Goal: Transaction & Acquisition: Purchase product/service

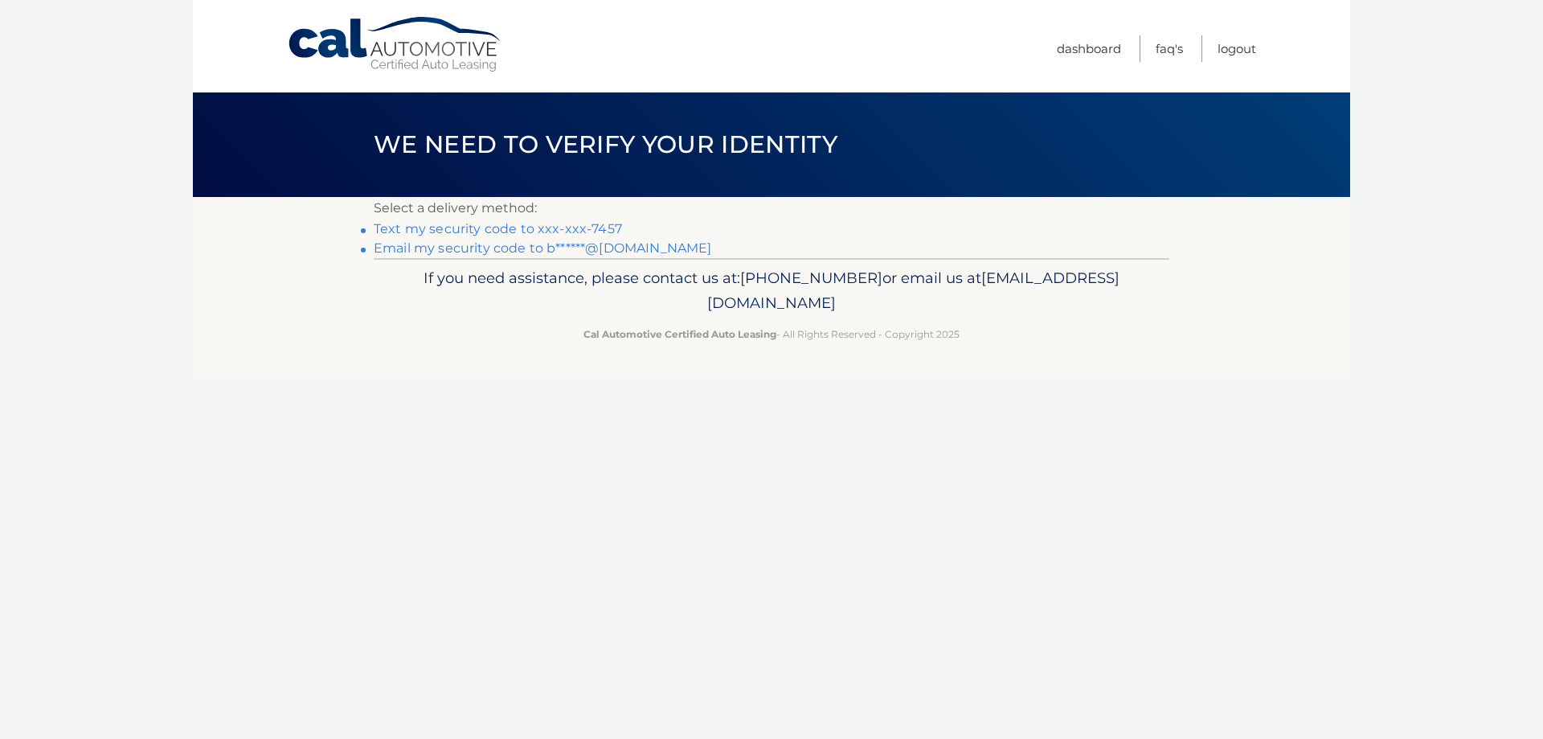
click at [506, 230] on link "Text my security code to xxx-xxx-7457" at bounding box center [498, 228] width 248 height 15
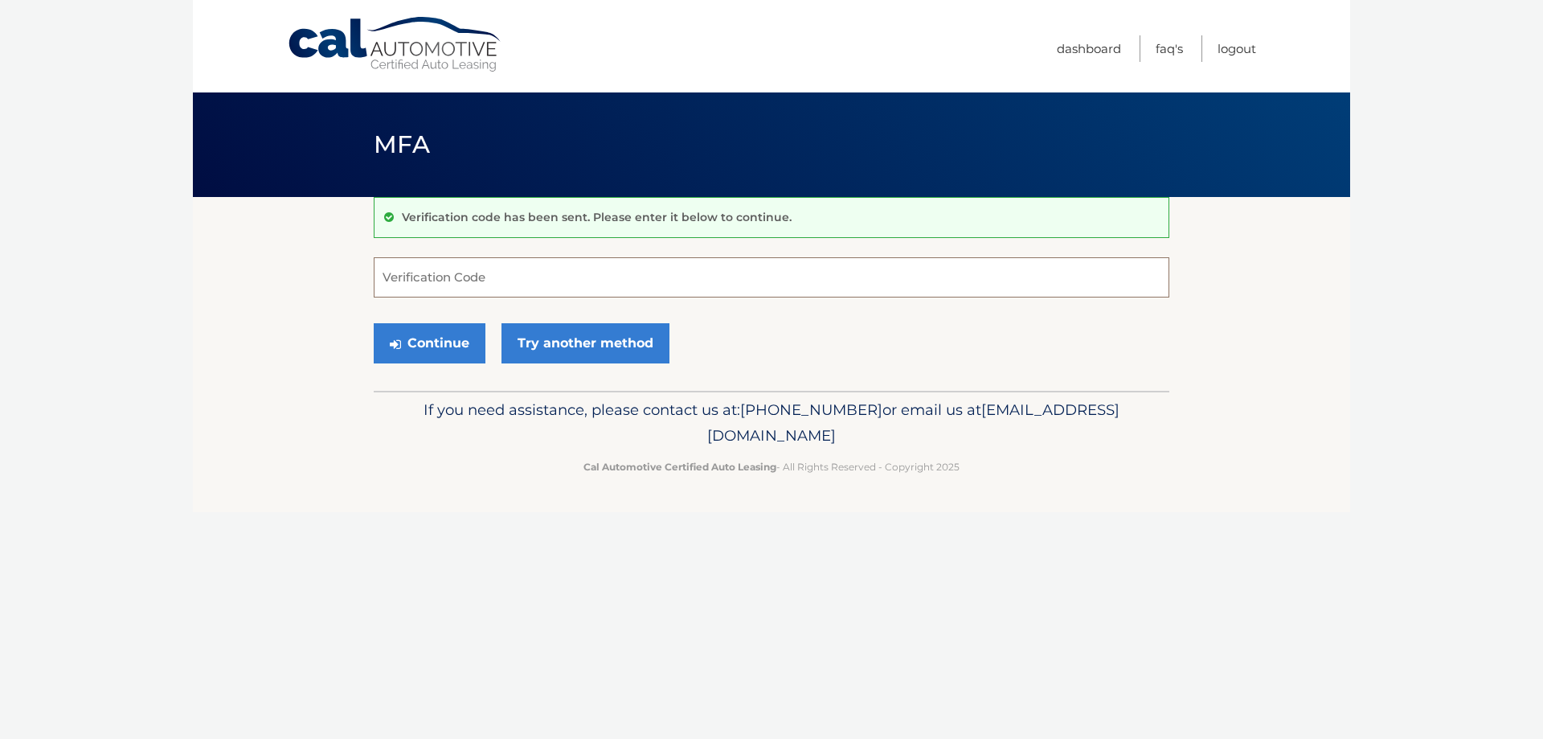
click at [567, 268] on input "Verification Code" at bounding box center [772, 277] width 796 height 40
type input "829846"
click at [421, 351] on button "Continue" at bounding box center [430, 343] width 112 height 40
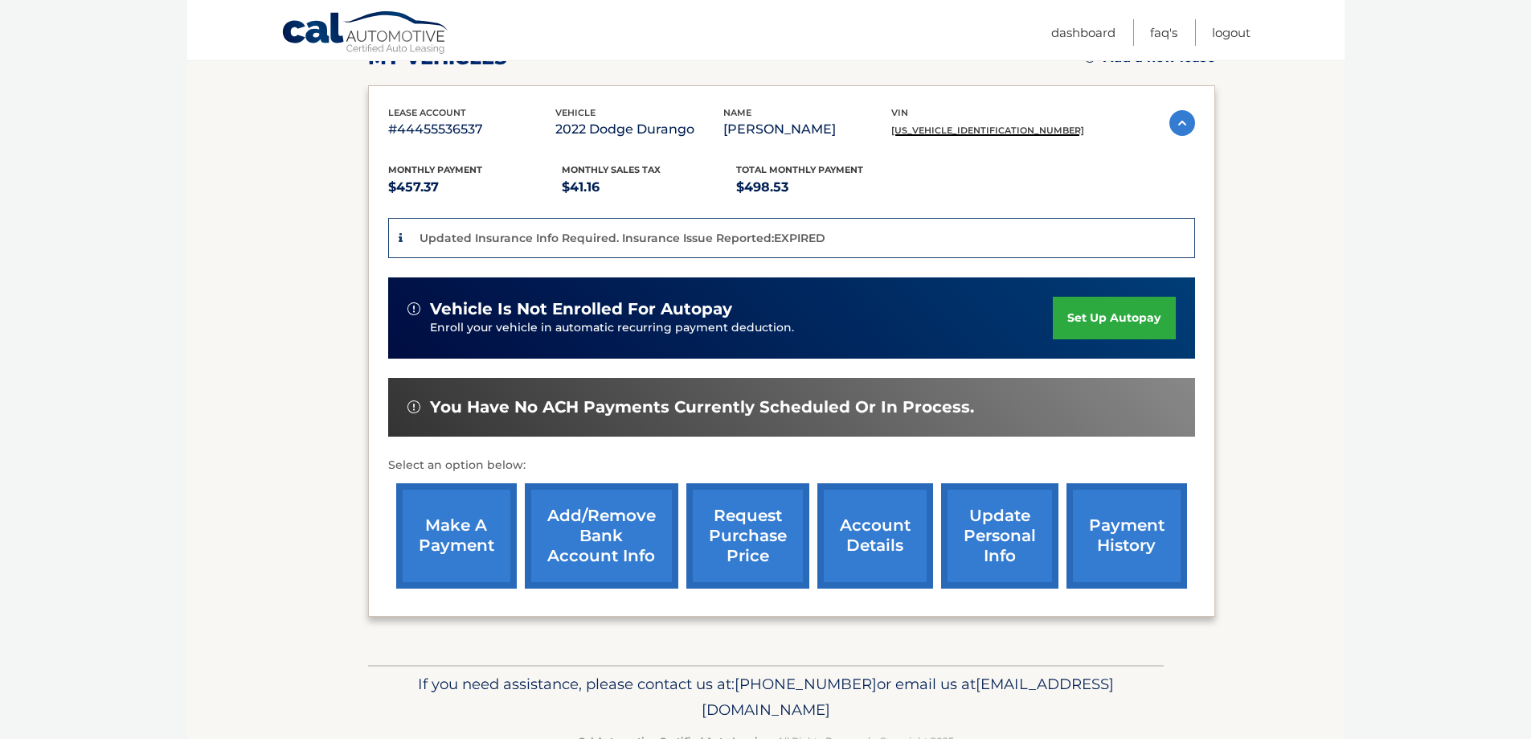
scroll to position [296, 0]
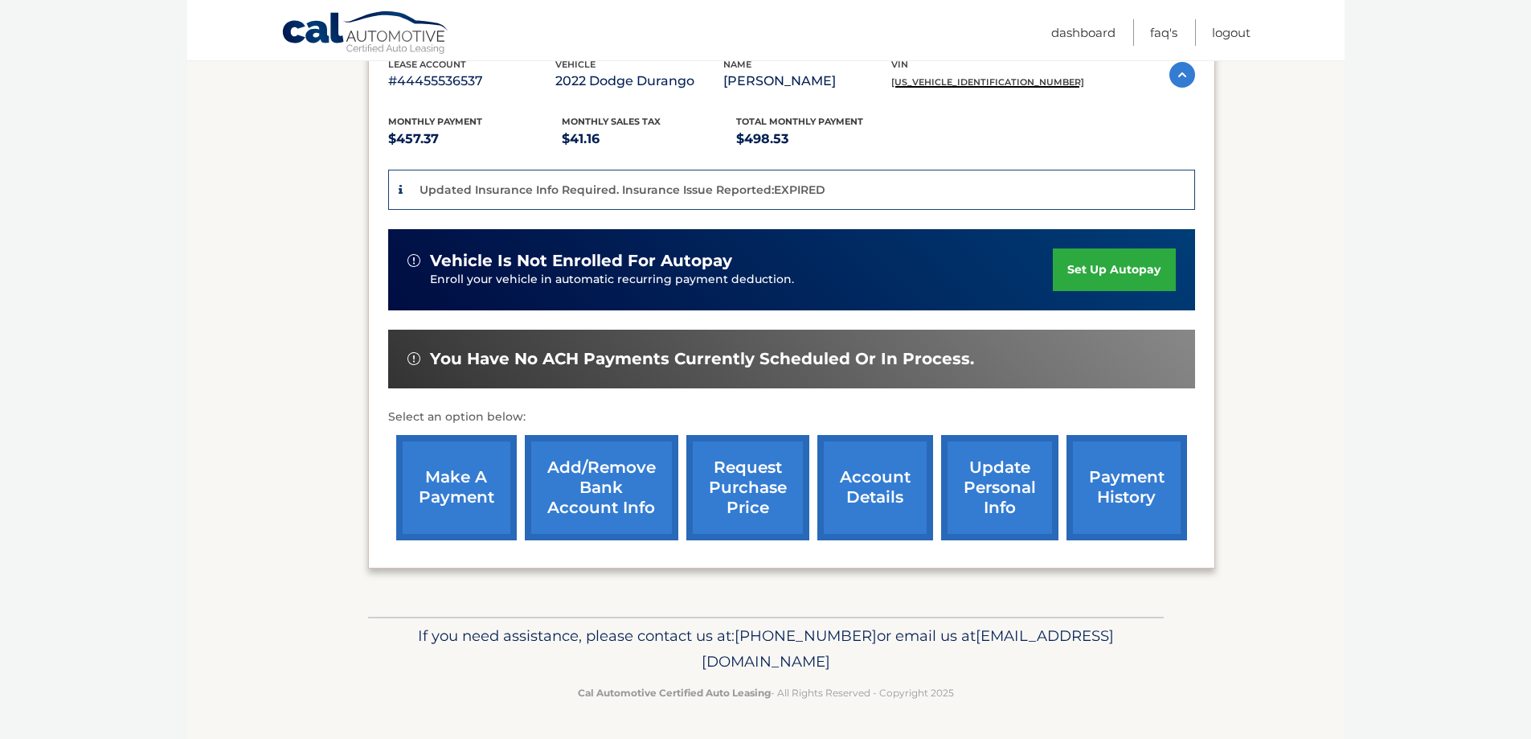
click at [433, 459] on link "make a payment" at bounding box center [456, 487] width 121 height 105
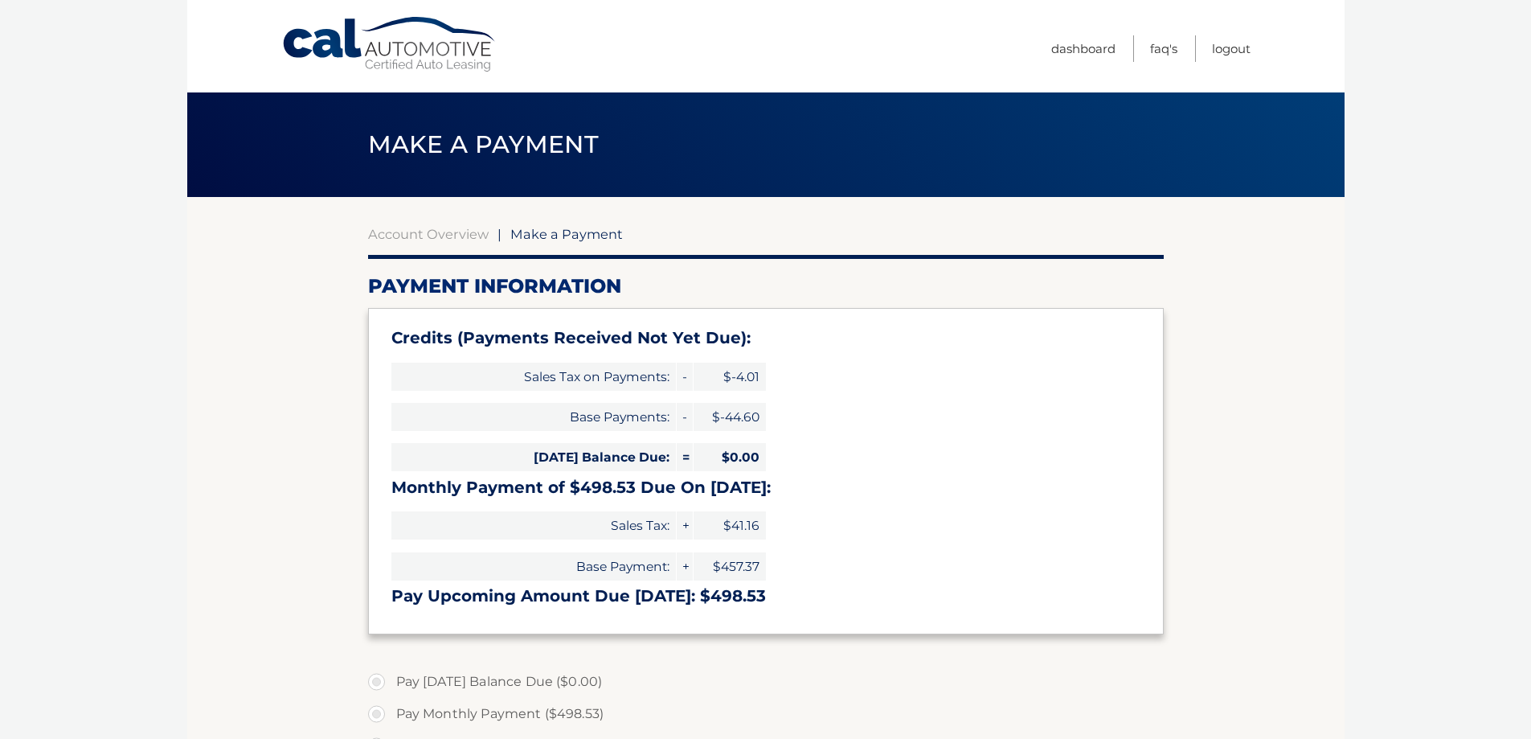
select select "YzMxZjk2NTAtMzRhOC00ODljLWFmMTMtYzVkMWRjODVmMjAy"
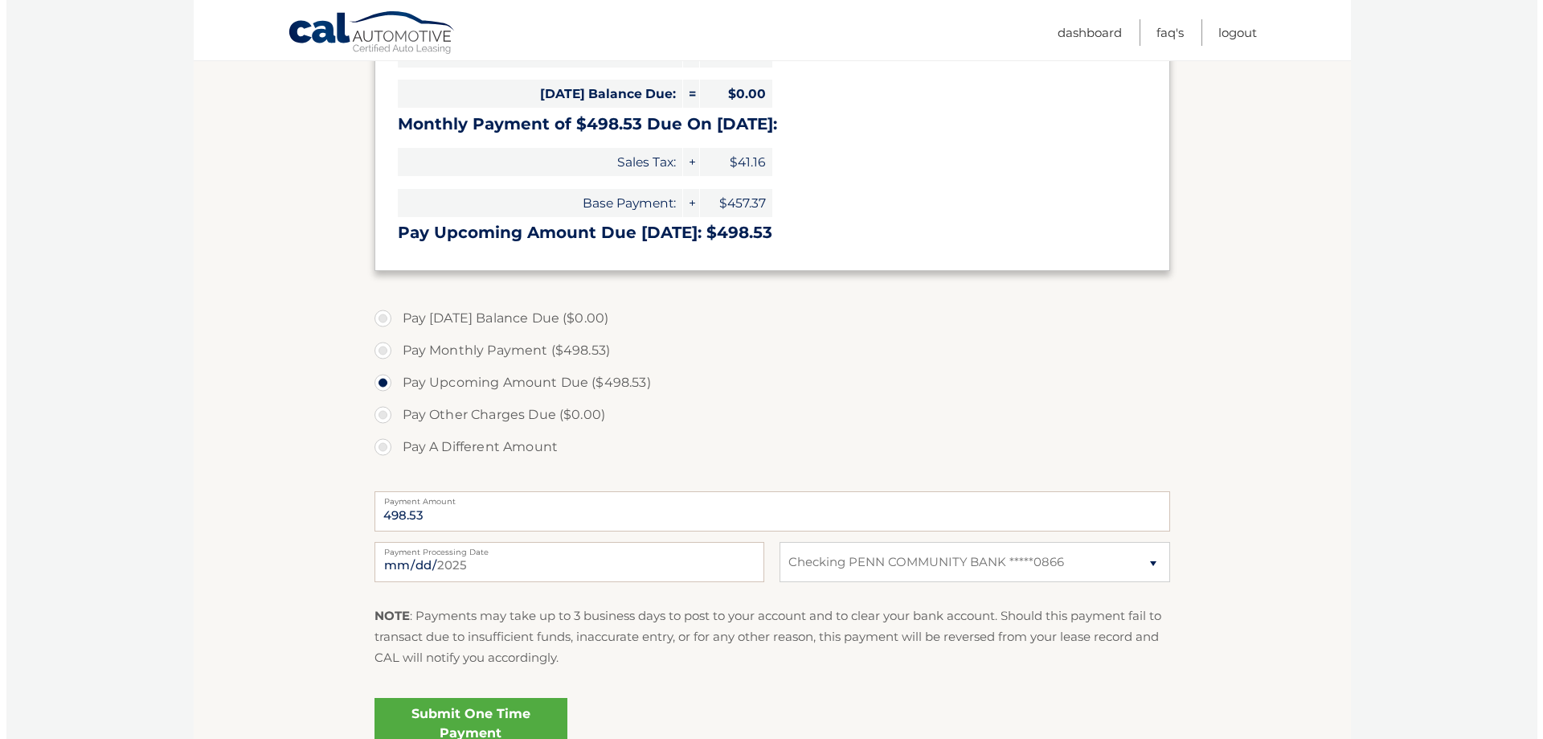
scroll to position [402, 0]
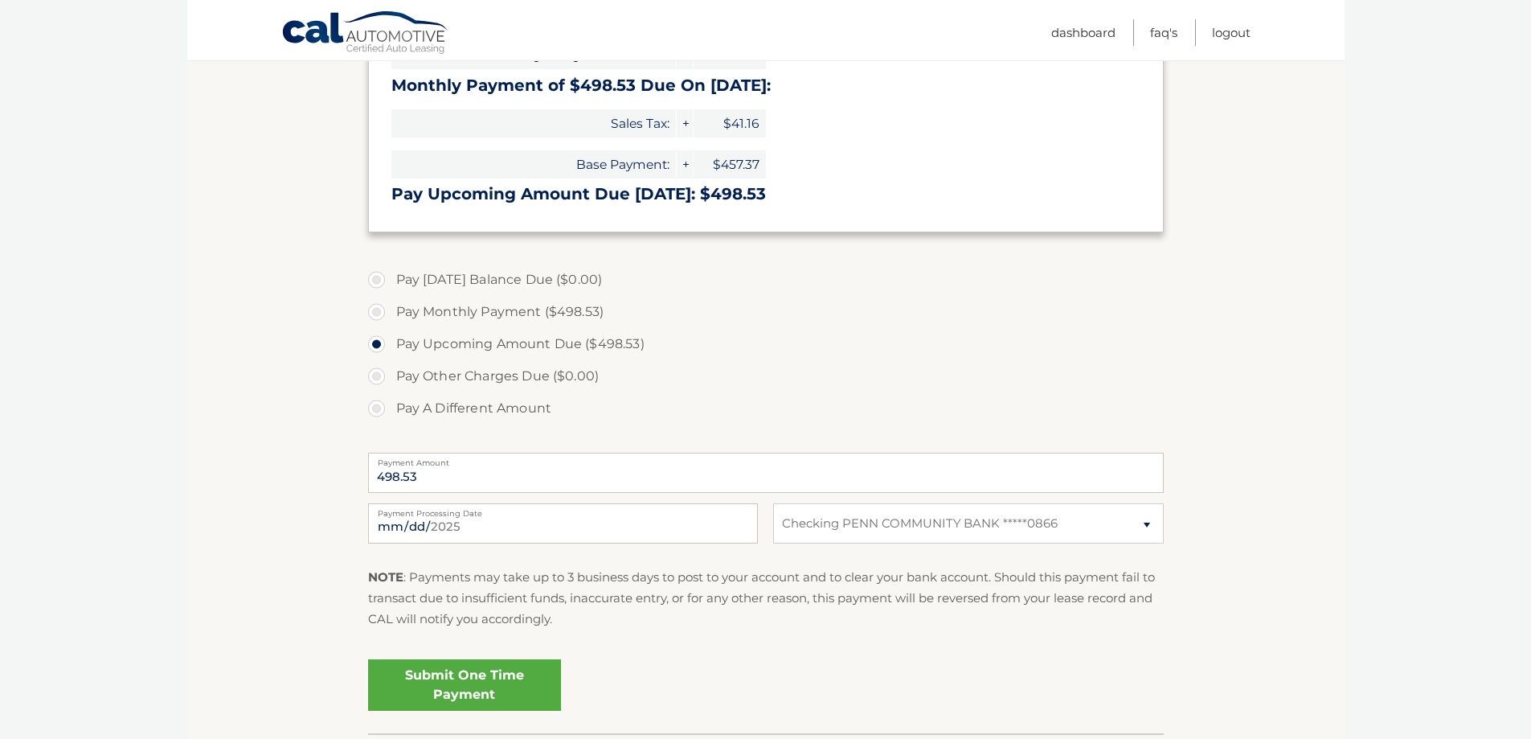
click at [432, 686] on link "Submit One Time Payment" at bounding box center [464, 684] width 193 height 51
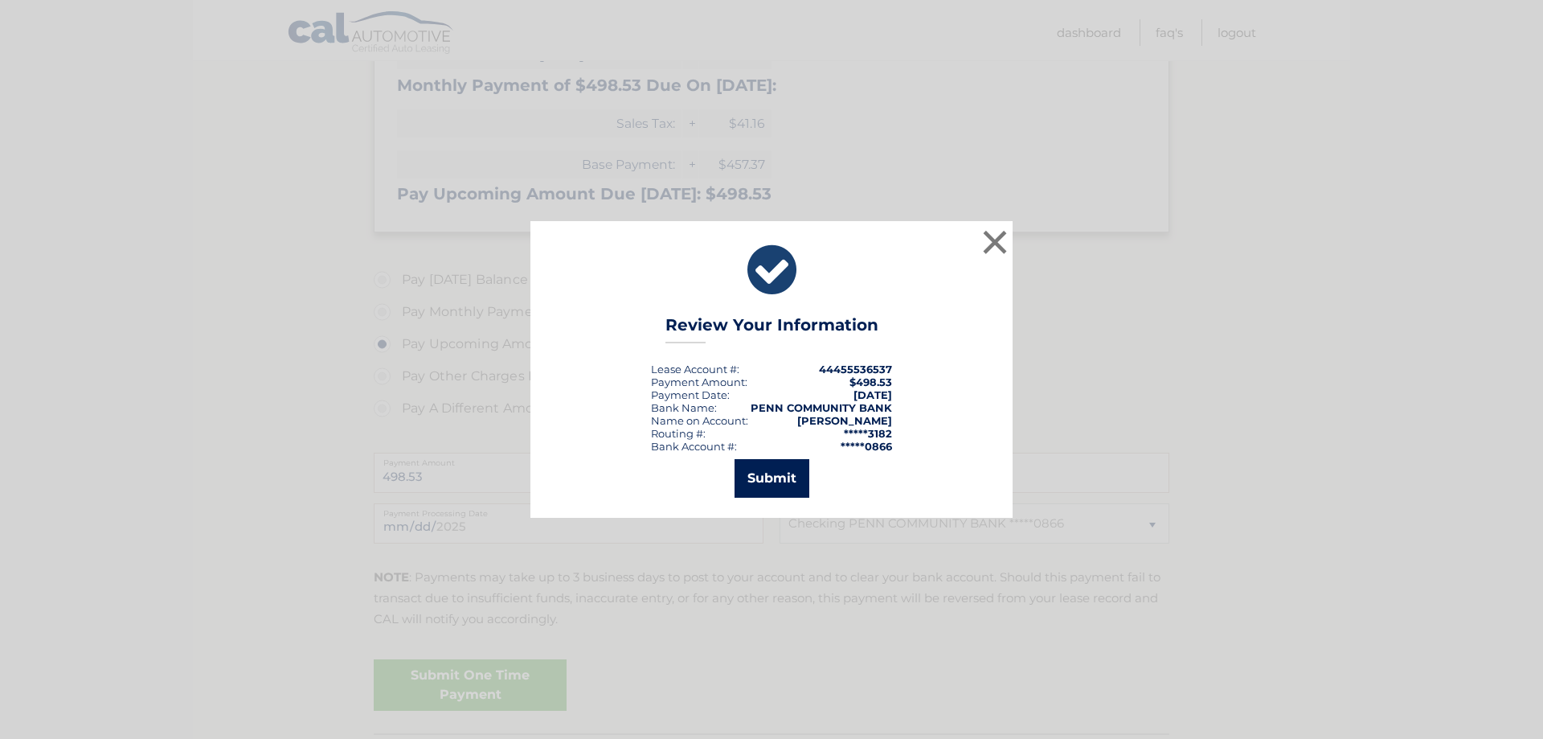
click at [774, 486] on button "Submit" at bounding box center [772, 478] width 75 height 39
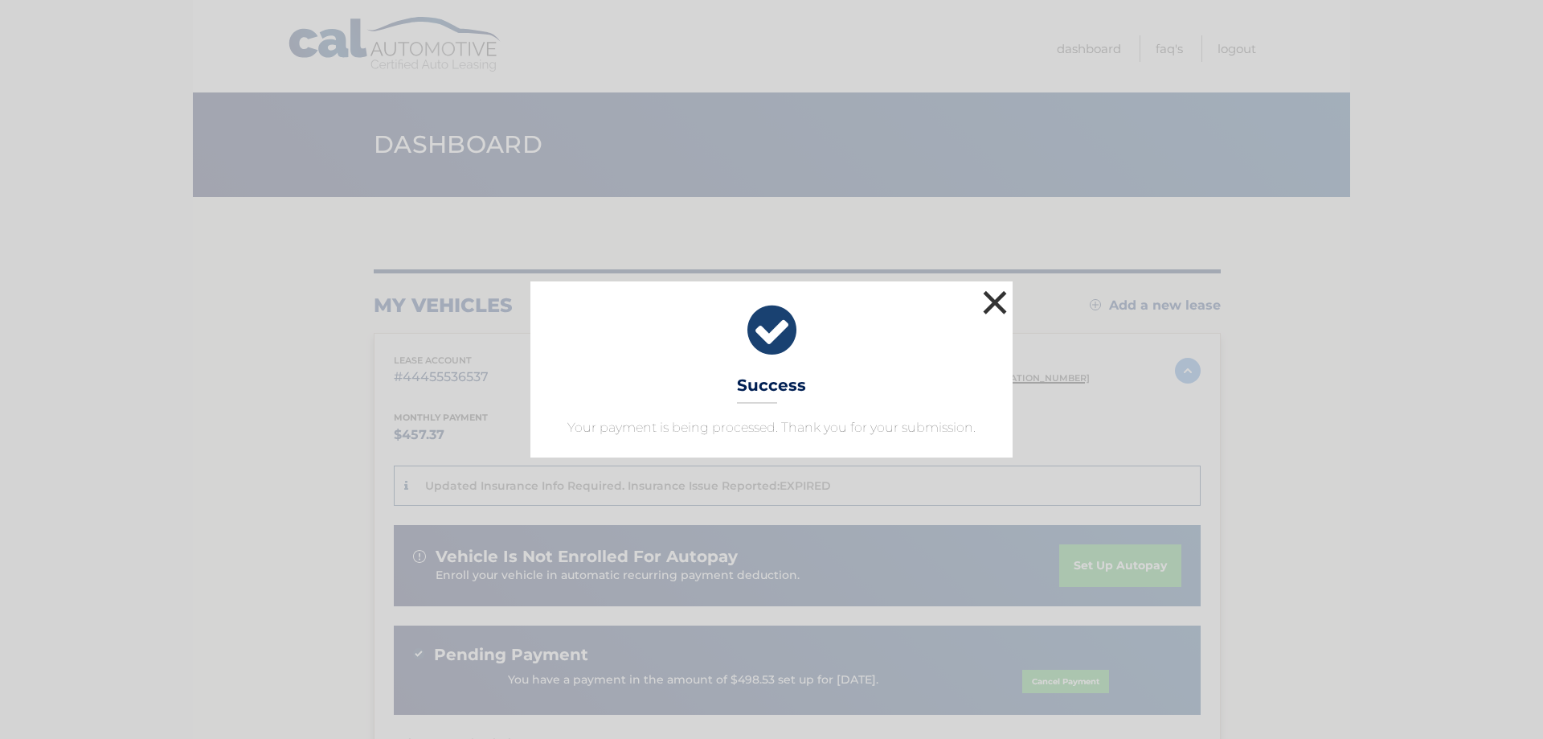
click at [991, 304] on button "×" at bounding box center [995, 302] width 32 height 32
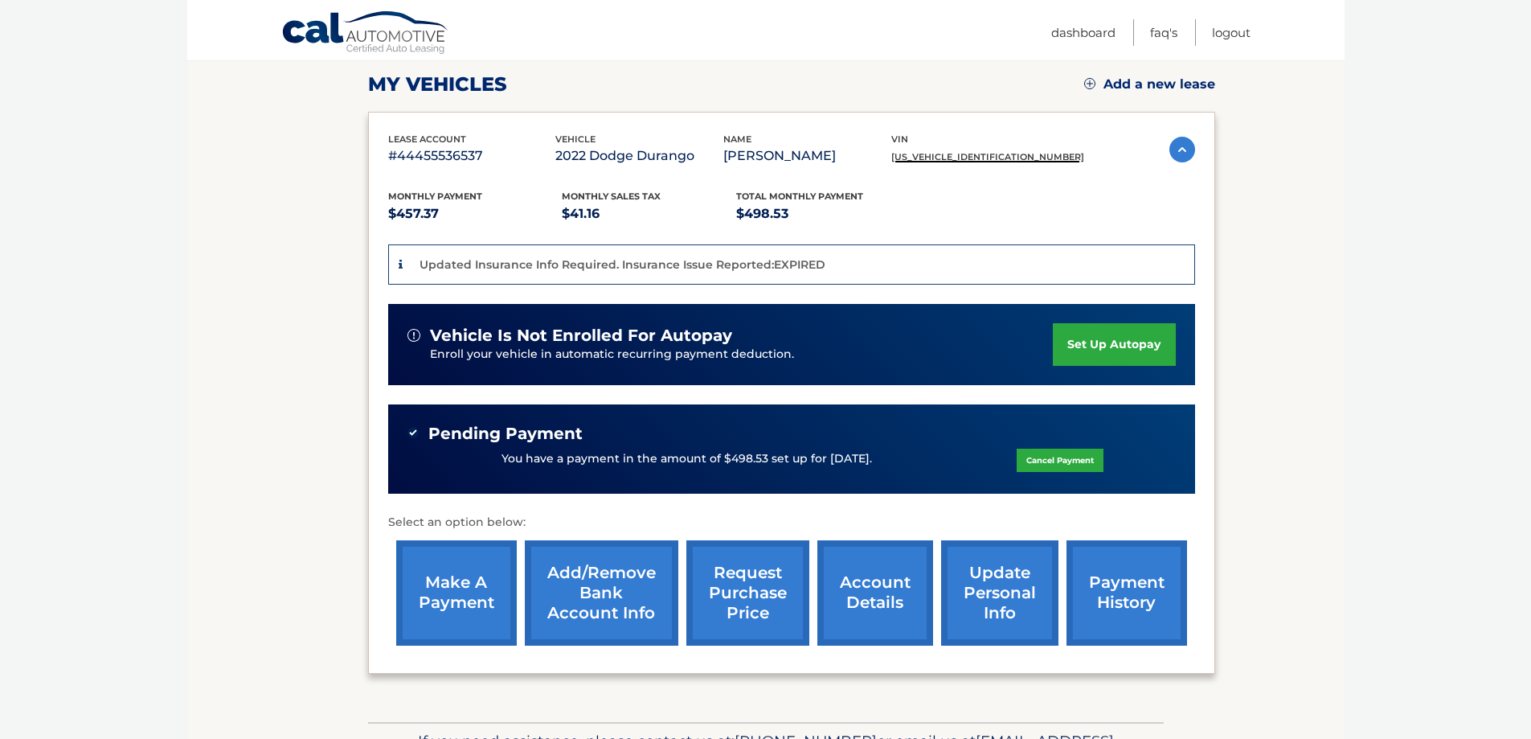
scroll to position [241, 0]
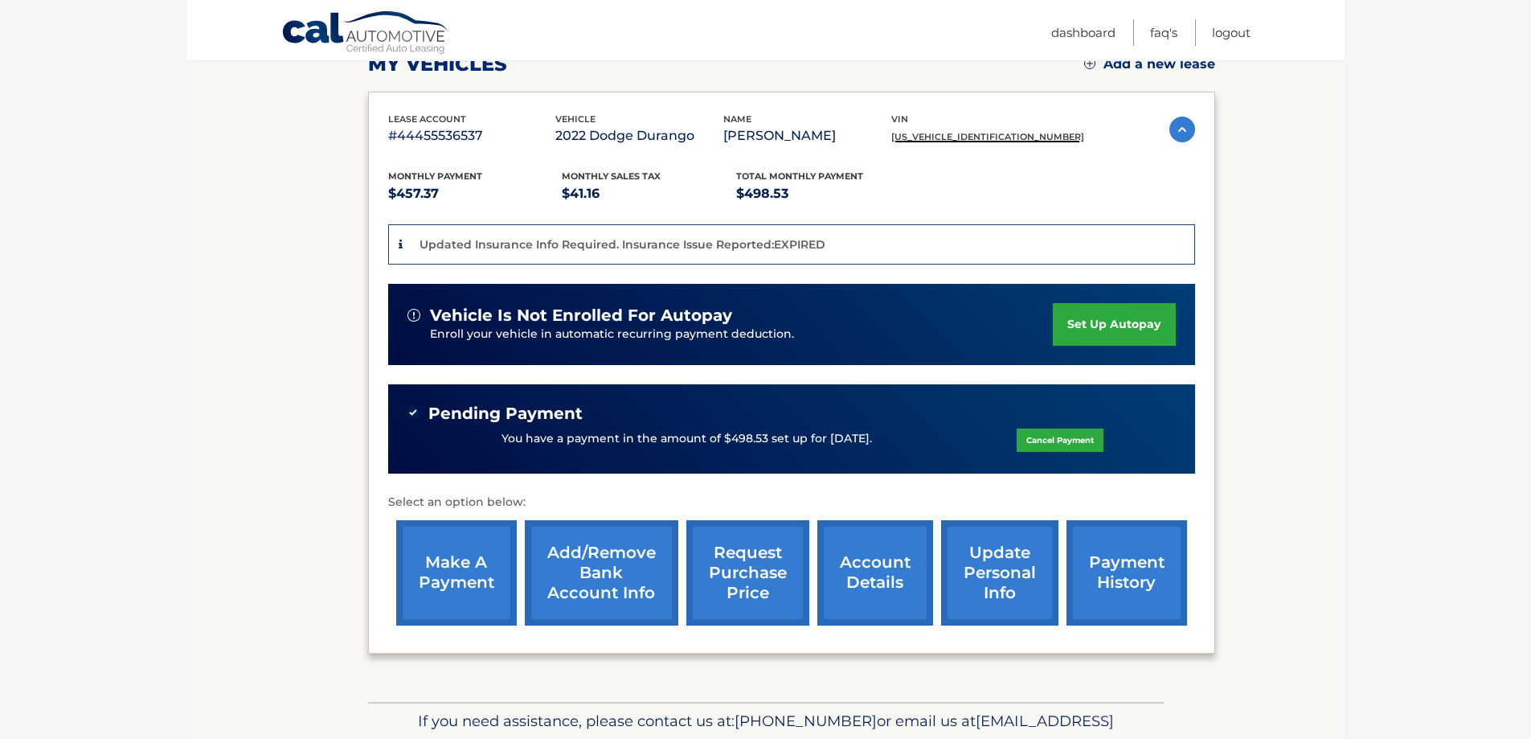
click at [898, 592] on link "account details" at bounding box center [875, 572] width 116 height 105
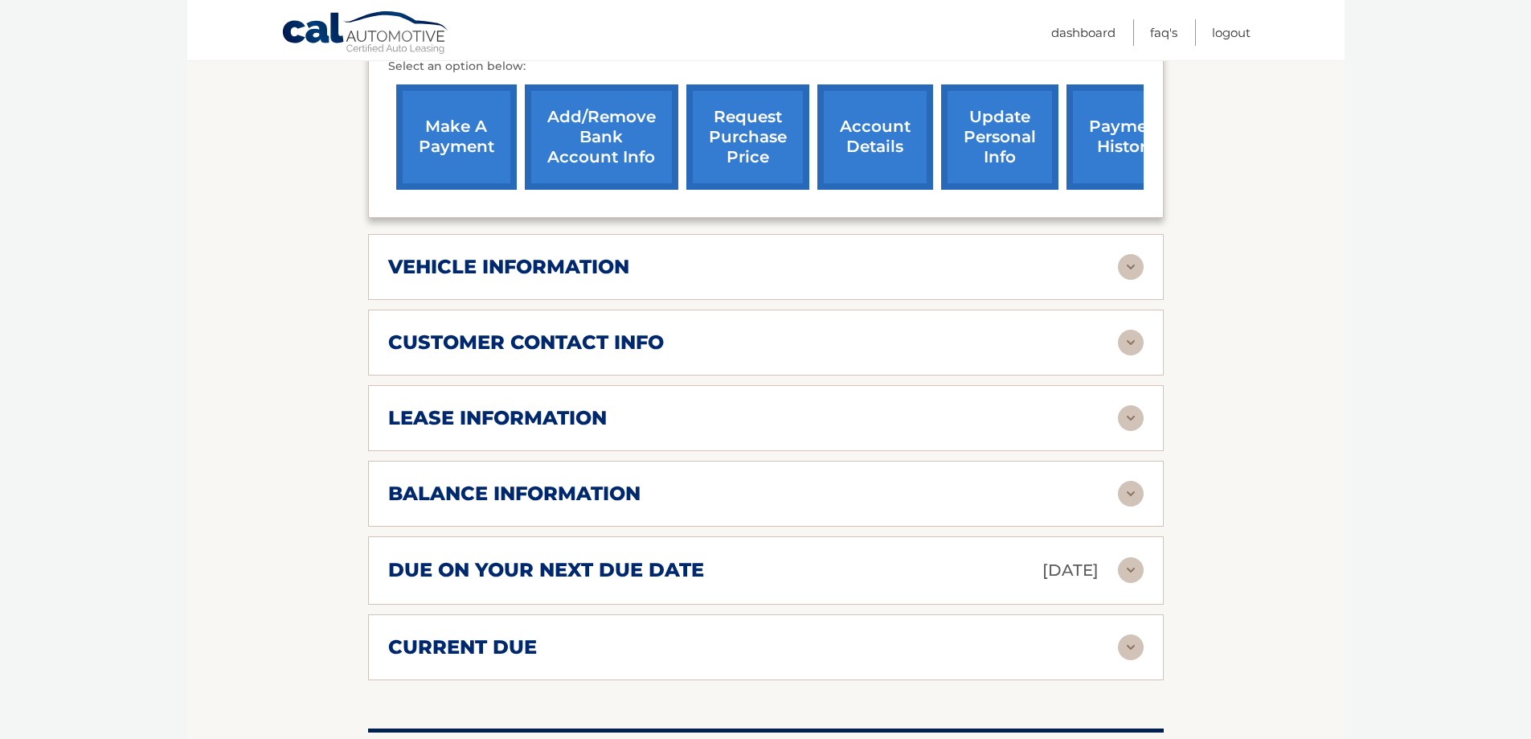
scroll to position [643, 0]
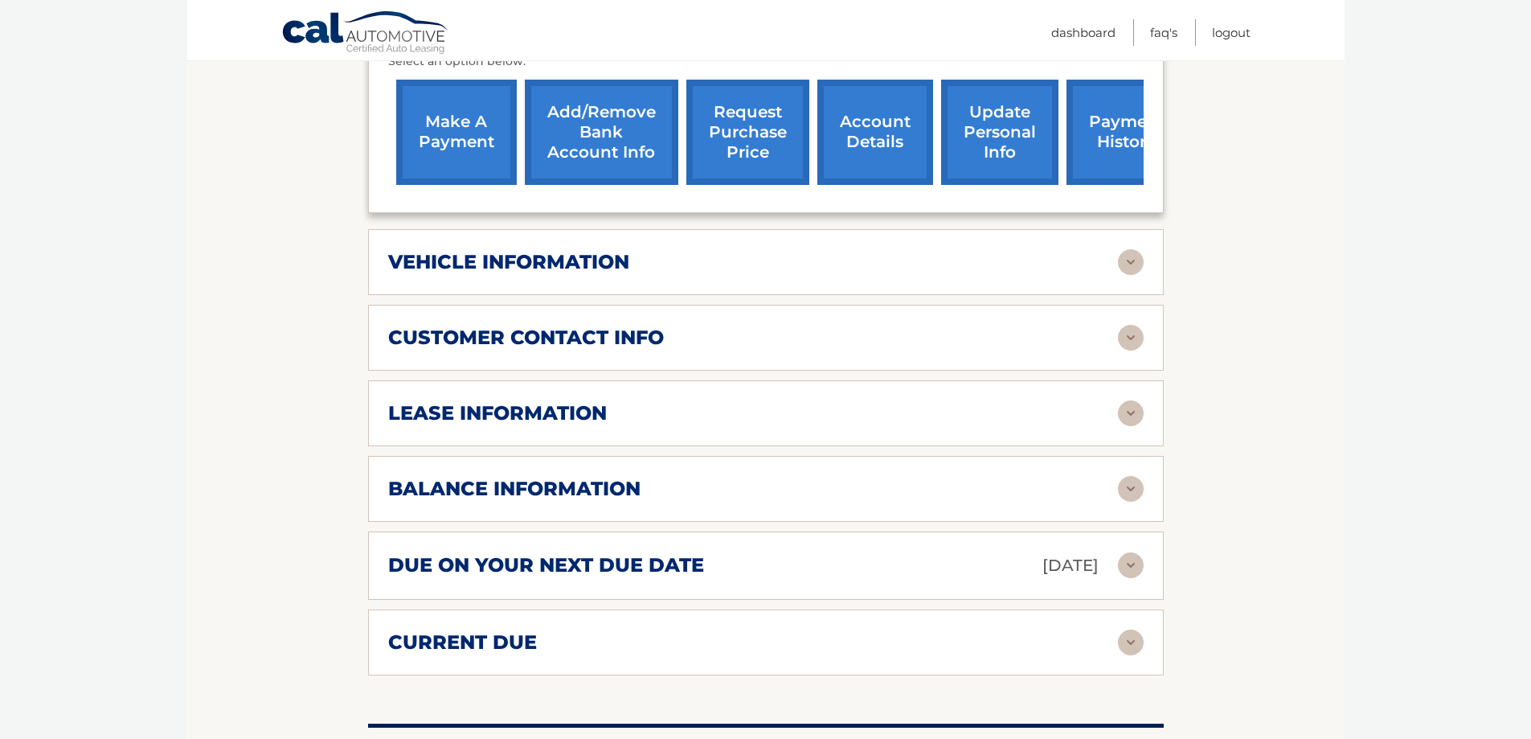
click at [1131, 412] on img at bounding box center [1131, 413] width 26 height 26
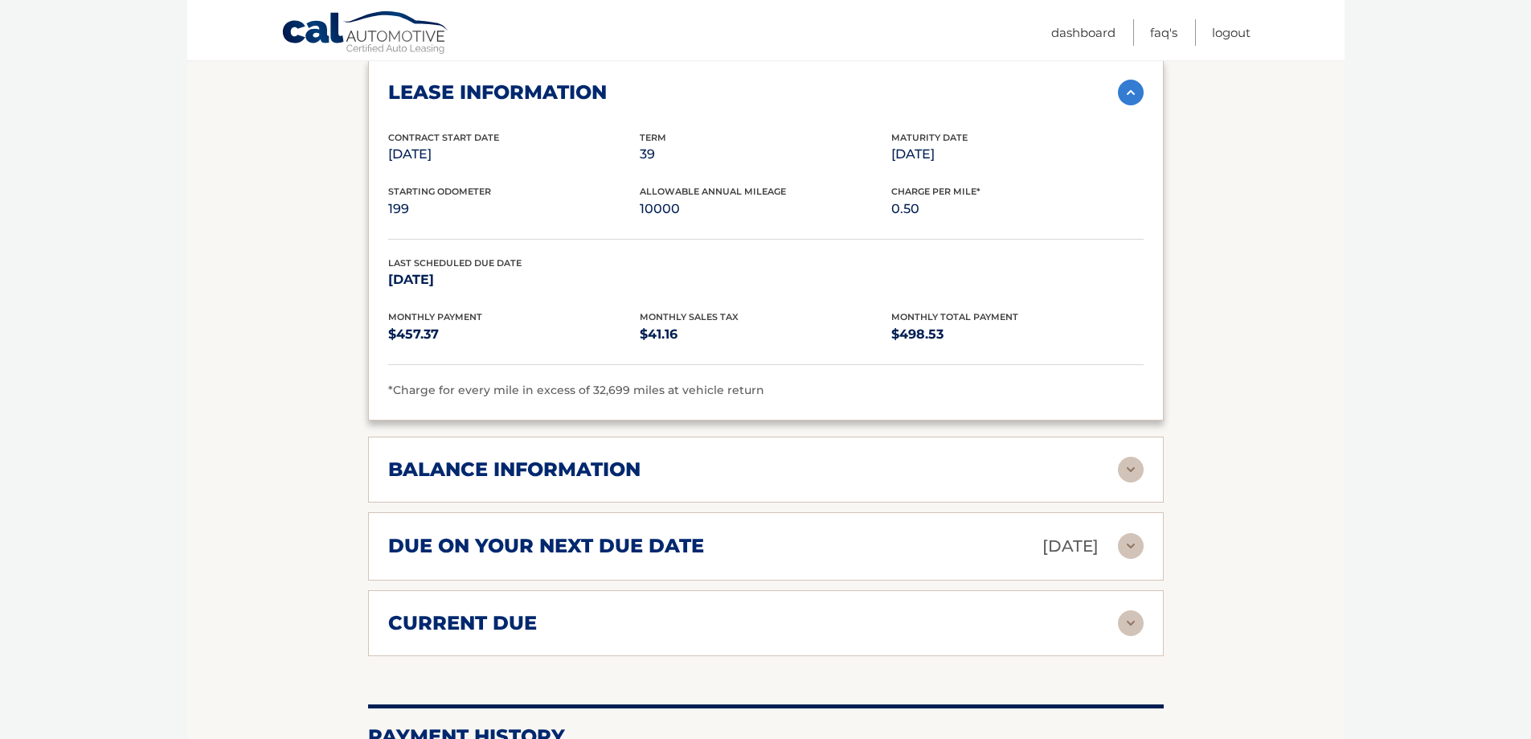
scroll to position [964, 0]
click at [1138, 97] on img at bounding box center [1131, 92] width 26 height 26
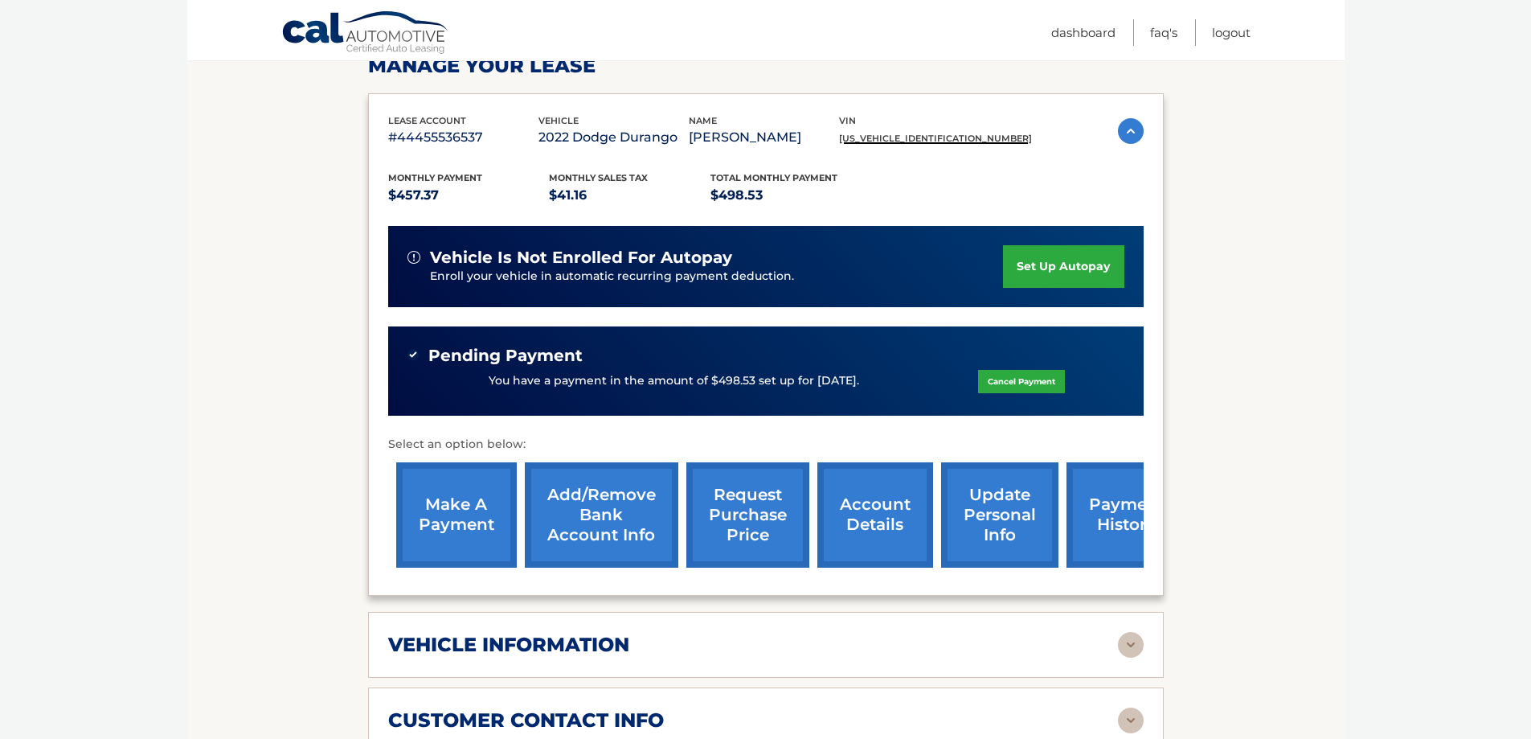
scroll to position [0, 0]
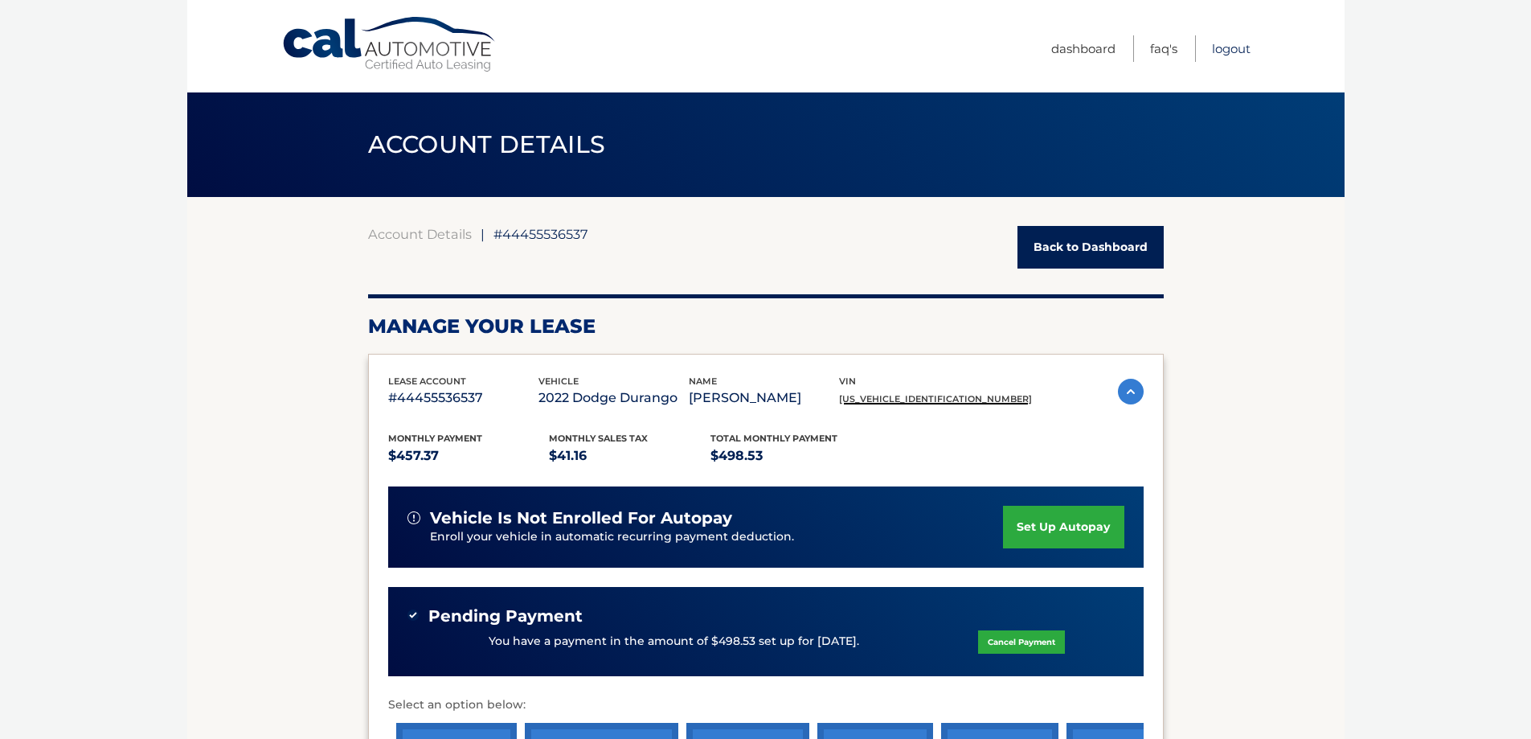
click at [1238, 42] on link "Logout" at bounding box center [1231, 48] width 39 height 27
